Goal: Navigation & Orientation: Find specific page/section

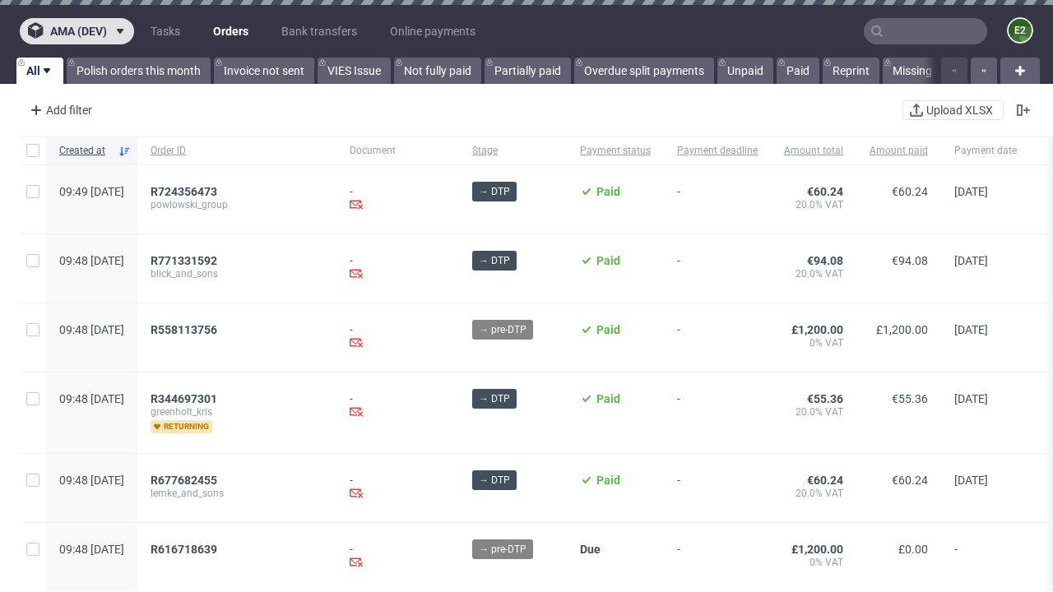
click at [77, 31] on span "ama (dev)" at bounding box center [78, 32] width 57 height 12
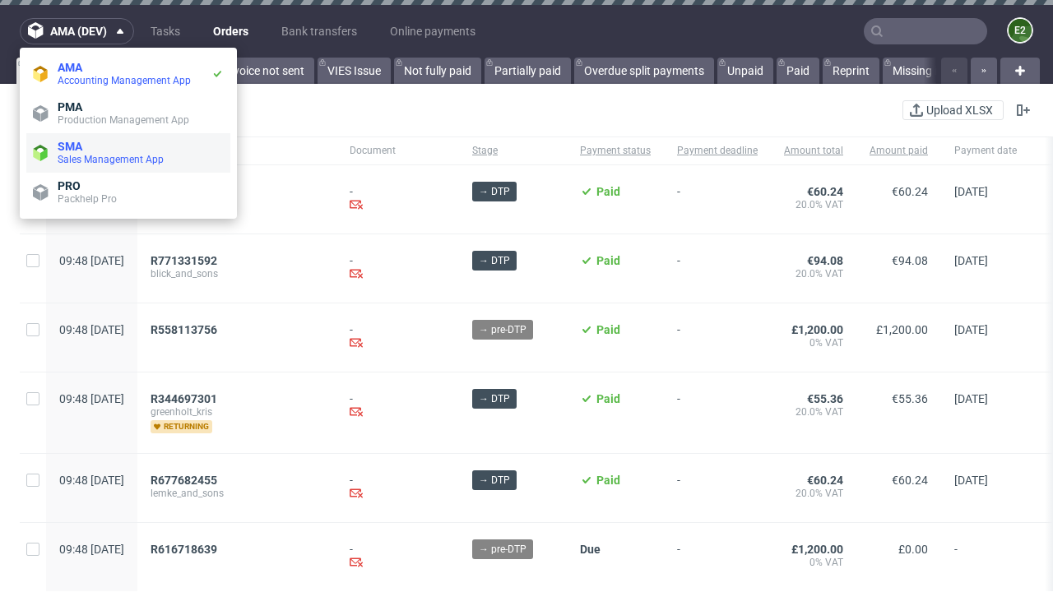
click at [128, 153] on span "Sales Management App" at bounding box center [141, 159] width 166 height 13
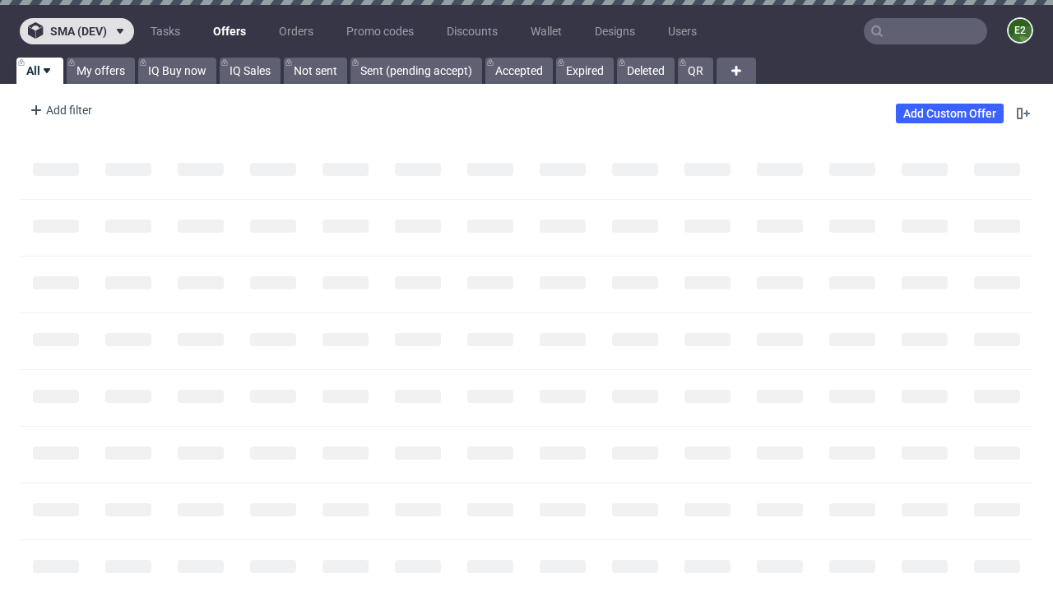
click at [77, 31] on span "sma (dev)" at bounding box center [78, 32] width 57 height 12
